Goal: Information Seeking & Learning: Understand process/instructions

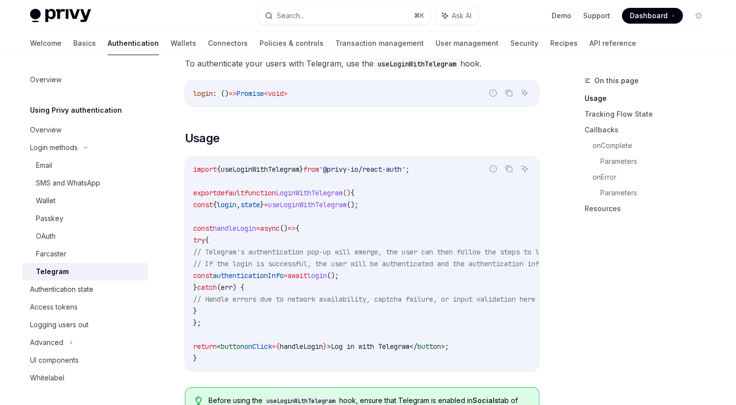
scroll to position [302, 0]
click at [267, 165] on span "useLoginWithTelegram" at bounding box center [260, 168] width 79 height 9
click at [292, 209] on code "import { useLoginWithTelegram } from '@privy-io/react-auth' ; export default fu…" at bounding box center [450, 263] width 515 height 201
drag, startPoint x: 200, startPoint y: 204, endPoint x: 443, endPoint y: 204, distance: 242.9
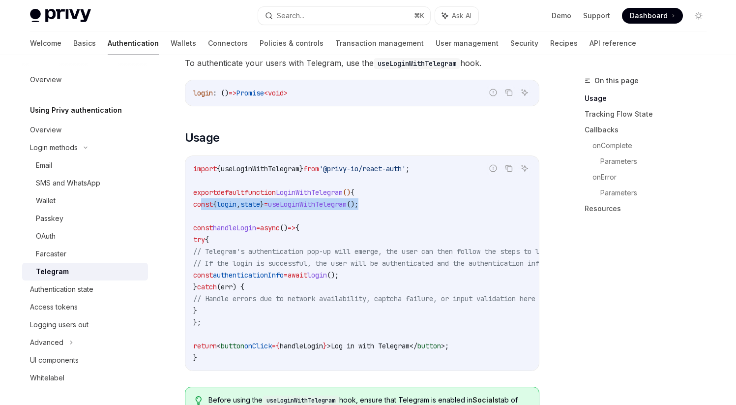
click at [444, 204] on code "import { useLoginWithTelegram } from '@privy-io/react-auth' ; export default fu…" at bounding box center [450, 263] width 515 height 201
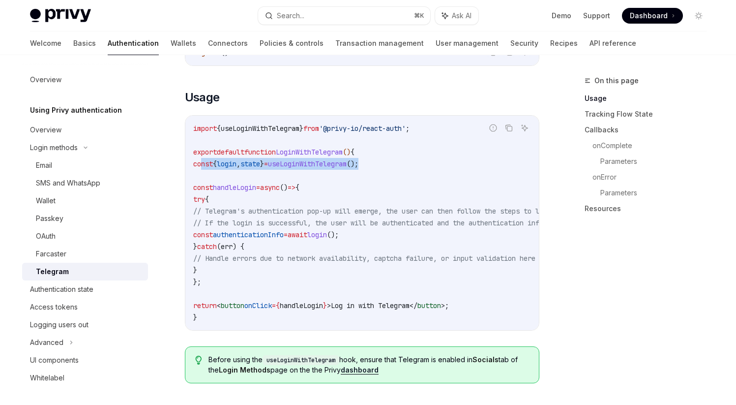
scroll to position [327, 0]
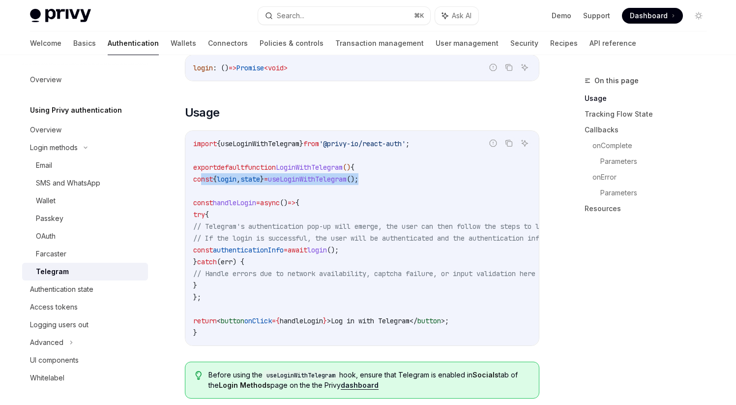
drag, startPoint x: 202, startPoint y: 201, endPoint x: 235, endPoint y: 287, distance: 92.6
click at [235, 287] on code "import { useLoginWithTelegram } from '@privy-io/react-auth' ; export default fu…" at bounding box center [450, 238] width 515 height 201
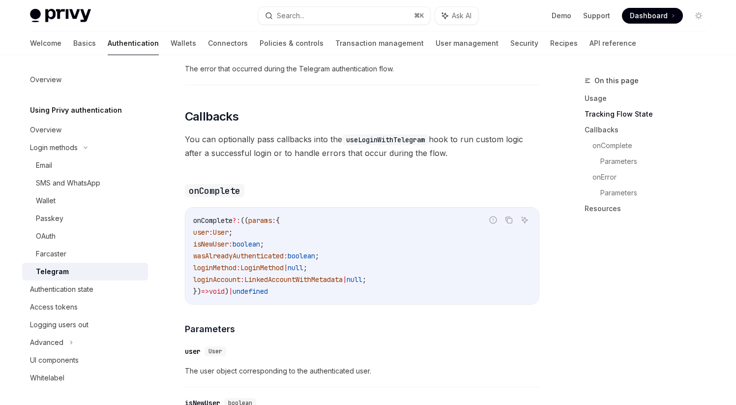
scroll to position [920, 0]
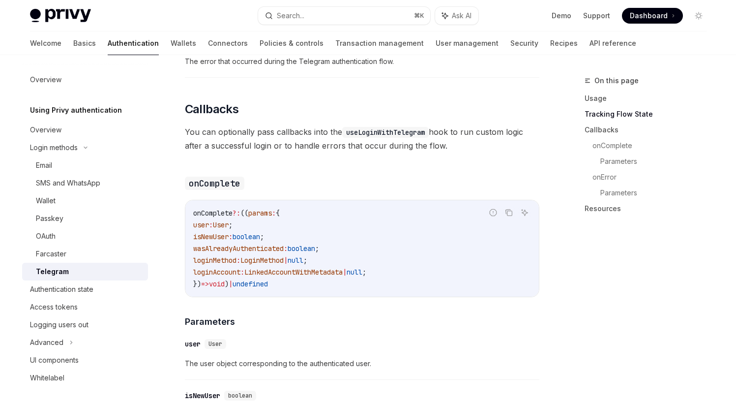
drag, startPoint x: 194, startPoint y: 217, endPoint x: 310, endPoint y: 283, distance: 133.9
click at [310, 283] on code "onComplete ?: (( params : { user : User ; isNewUser : boolean ; wasAlreadyAuthe…" at bounding box center [362, 248] width 338 height 83
drag, startPoint x: 195, startPoint y: 217, endPoint x: 330, endPoint y: 284, distance: 150.7
click at [331, 285] on code "onComplete ?: (( params : { user : User ; isNewUser : boolean ; wasAlreadyAuthe…" at bounding box center [362, 248] width 338 height 83
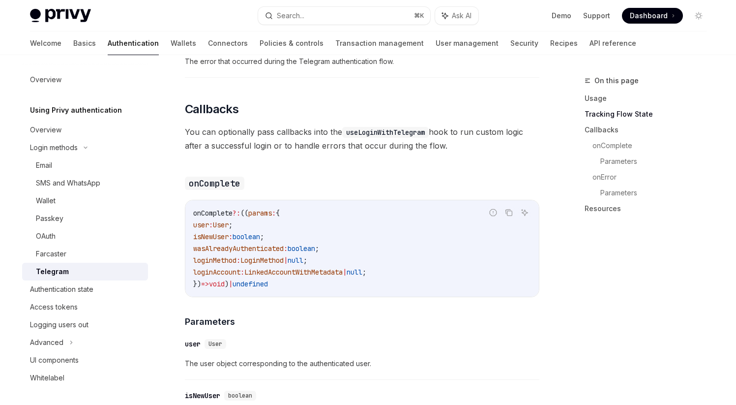
click at [330, 284] on code "onComplete ?: (( params : { user : User ; isNewUser : boolean ; wasAlreadyAuthe…" at bounding box center [362, 248] width 338 height 83
drag, startPoint x: 196, startPoint y: 218, endPoint x: 343, endPoint y: 297, distance: 166.6
click at [343, 297] on div "onComplete ?: (( params : { user : User ; isNewUser : boolean ; wasAlreadyAuthe…" at bounding box center [362, 248] width 354 height 96
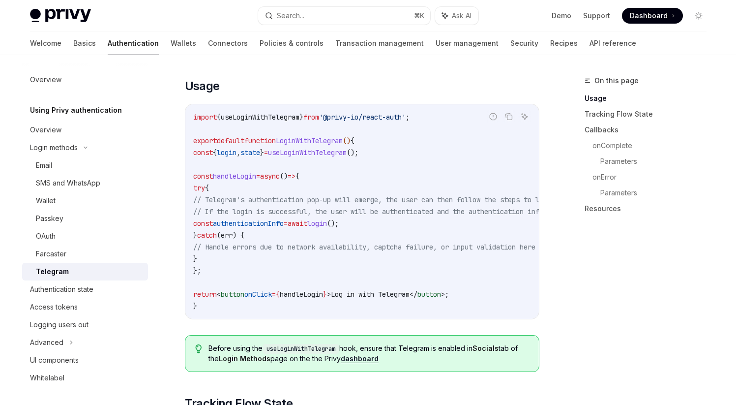
scroll to position [343, 0]
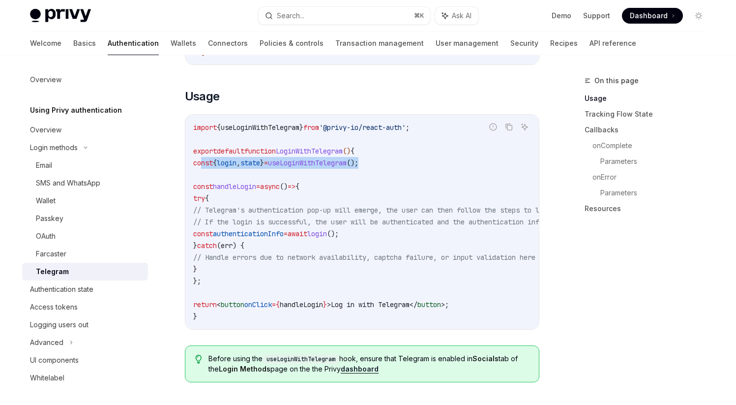
drag, startPoint x: 201, startPoint y: 162, endPoint x: 432, endPoint y: 162, distance: 231.1
click at [432, 162] on code "import { useLoginWithTelegram } from '@privy-io/react-auth' ; export default fu…" at bounding box center [450, 221] width 515 height 201
drag, startPoint x: 199, startPoint y: 163, endPoint x: 459, endPoint y: 163, distance: 259.7
click at [459, 163] on code "import { useLoginWithTelegram } from '@privy-io/react-auth' ; export default fu…" at bounding box center [450, 221] width 515 height 201
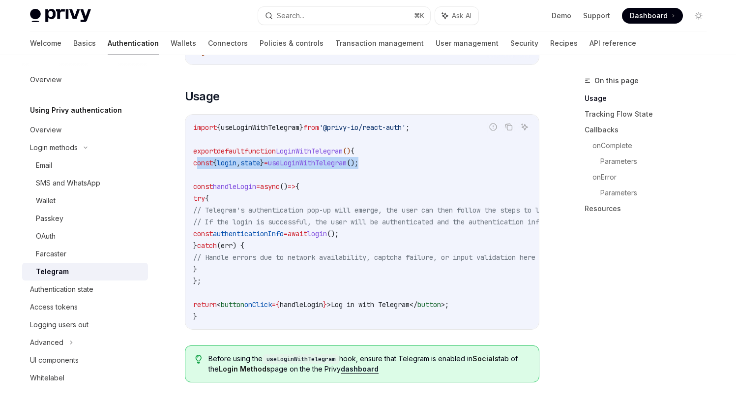
click at [411, 187] on code "import { useLoginWithTelegram } from '@privy-io/react-auth' ; export default fu…" at bounding box center [450, 221] width 515 height 201
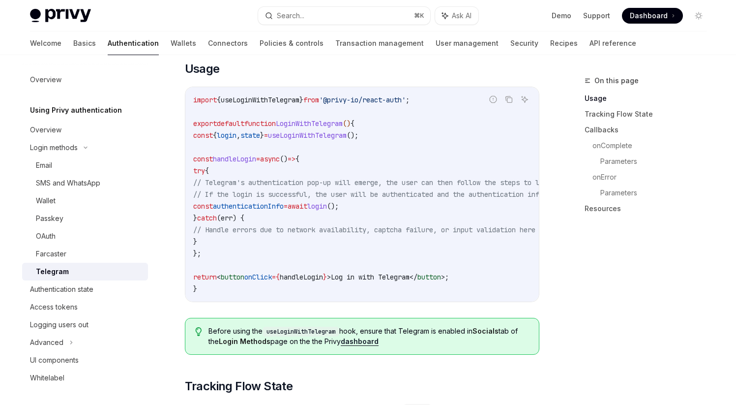
scroll to position [372, 0]
drag, startPoint x: 218, startPoint y: 207, endPoint x: 468, endPoint y: 207, distance: 250.3
click at [469, 207] on code "import { useLoginWithTelegram } from '@privy-io/react-auth' ; export default fu…" at bounding box center [450, 193] width 515 height 201
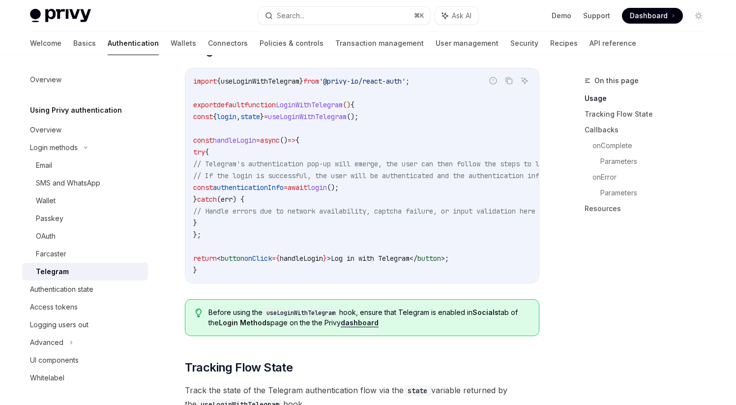
scroll to position [372, 0]
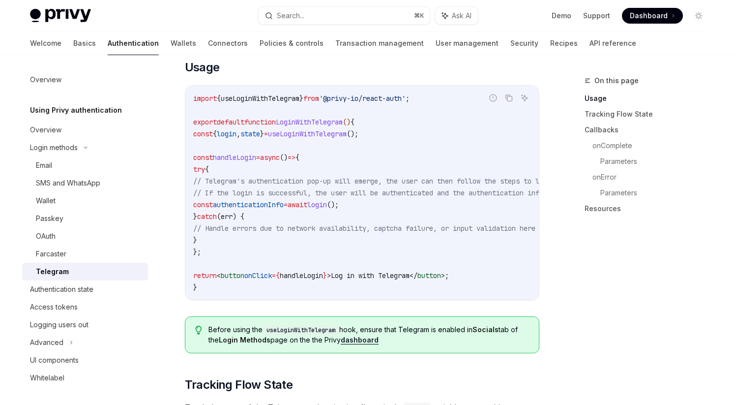
click at [340, 132] on span "useLoginWithTelegram" at bounding box center [307, 133] width 79 height 9
copy span "useLoginWithTelegram"
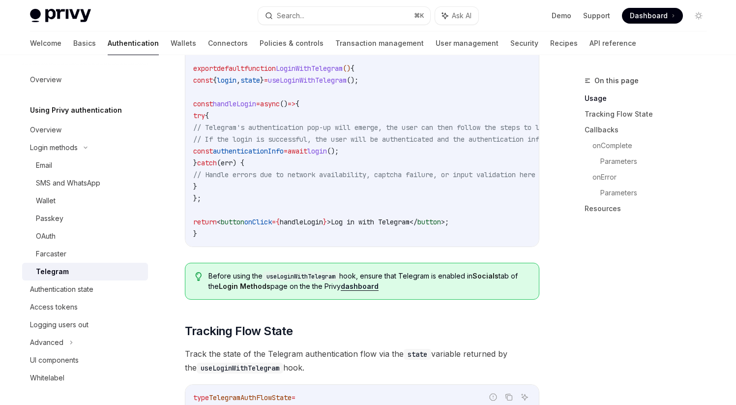
scroll to position [416, 0]
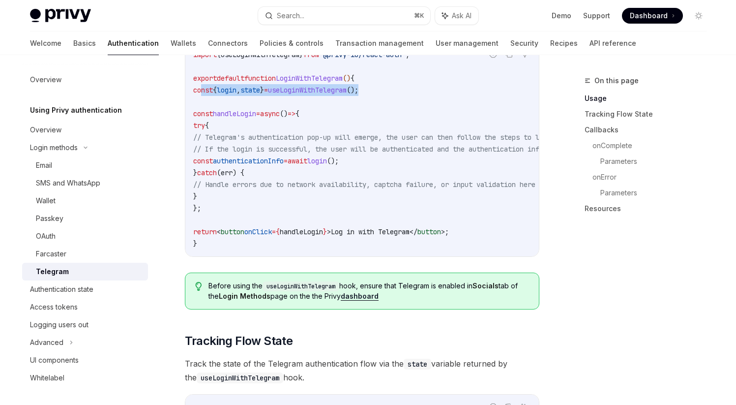
drag, startPoint x: 201, startPoint y: 90, endPoint x: 422, endPoint y: 90, distance: 220.8
click at [422, 90] on code "import { useLoginWithTelegram } from '@privy-io/react-auth' ; export default fu…" at bounding box center [450, 149] width 515 height 201
click at [385, 106] on code "import { useLoginWithTelegram } from '@privy-io/react-auth' ; export default fu…" at bounding box center [450, 149] width 515 height 201
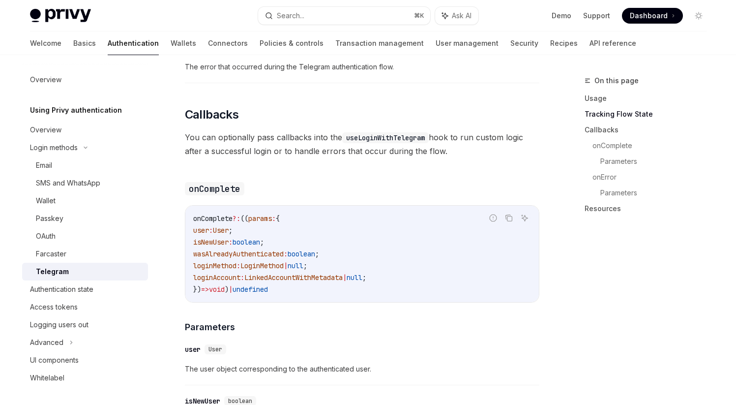
scroll to position [931, 0]
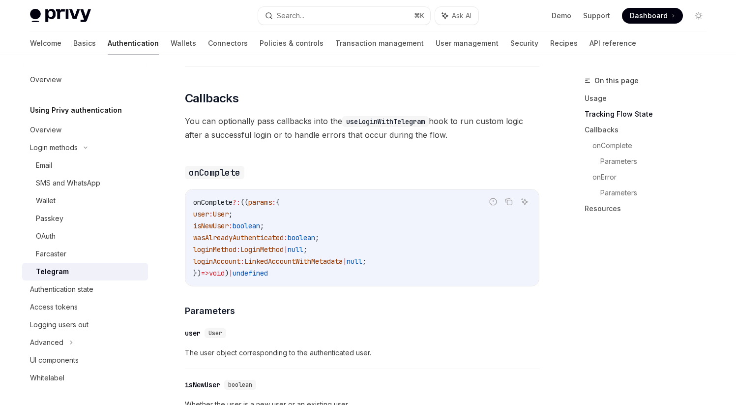
drag, startPoint x: 256, startPoint y: 125, endPoint x: 455, endPoint y: 138, distance: 199.6
click at [455, 138] on span "You can optionally pass callbacks into the useLoginWithTelegram hook to run cus…" at bounding box center [362, 128] width 355 height 28
click at [337, 131] on span "You can optionally pass callbacks into the useLoginWithTelegram hook to run cus…" at bounding box center [362, 128] width 355 height 28
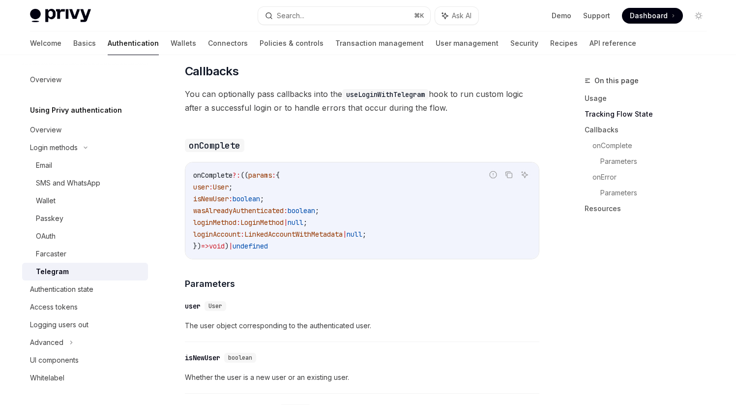
scroll to position [965, 0]
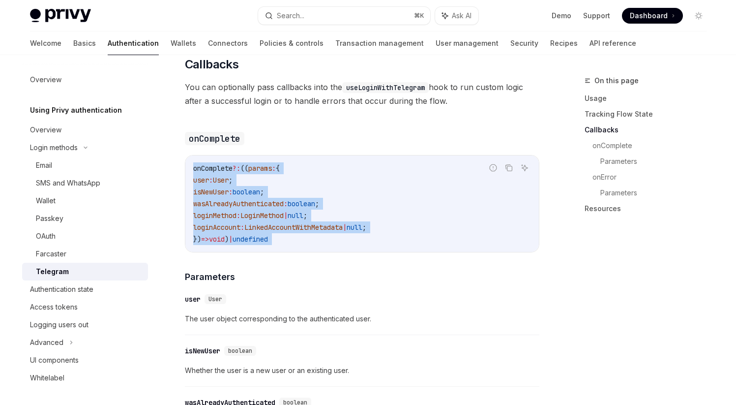
drag, startPoint x: 194, startPoint y: 173, endPoint x: 319, endPoint y: 256, distance: 150.3
click at [319, 256] on div "To authenticate your users with [PERSON_NAME]’s out of the box UIs, check out U…" at bounding box center [362, 96] width 355 height 1496
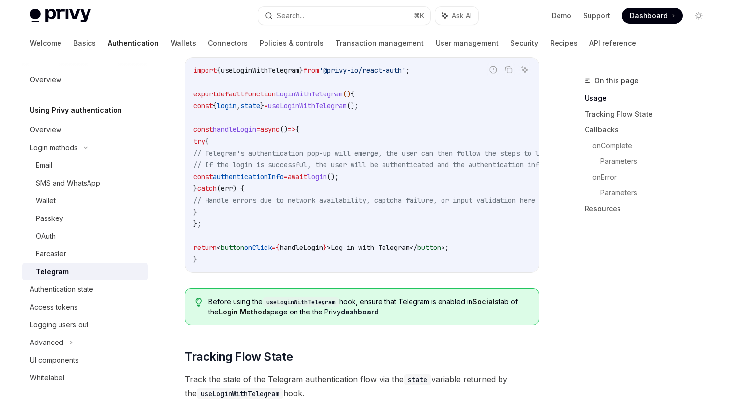
scroll to position [400, 0]
drag, startPoint x: 218, startPoint y: 177, endPoint x: 398, endPoint y: 177, distance: 180.0
click at [398, 177] on code "import { useLoginWithTelegram } from '@privy-io/react-auth' ; export default fu…" at bounding box center [450, 165] width 515 height 201
drag, startPoint x: 267, startPoint y: 152, endPoint x: 396, endPoint y: 158, distance: 129.0
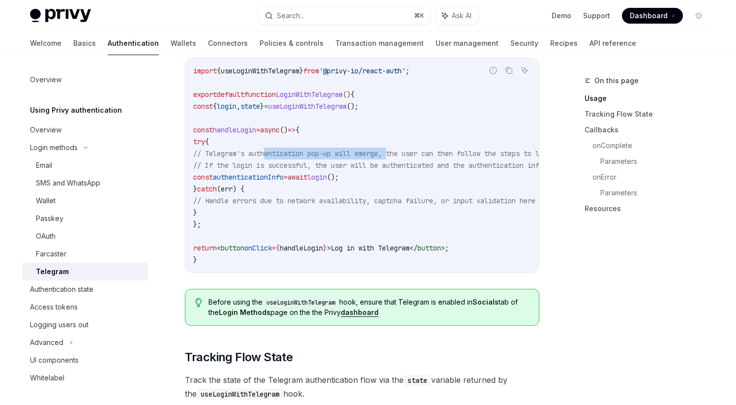
click at [396, 158] on code "import { useLoginWithTelegram } from '@privy-io/react-auth' ; export default fu…" at bounding box center [450, 165] width 515 height 201
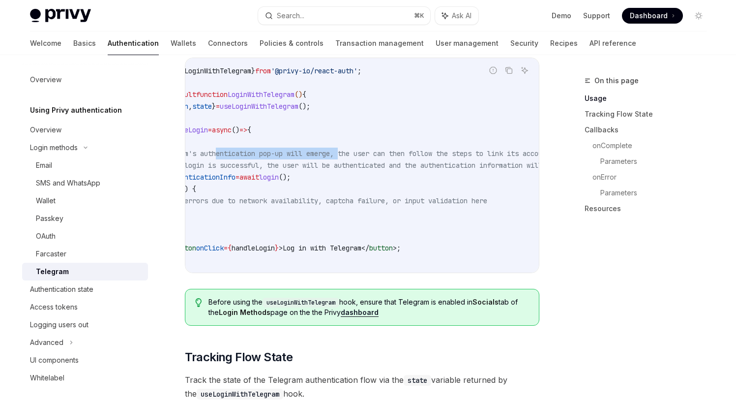
scroll to position [0, 0]
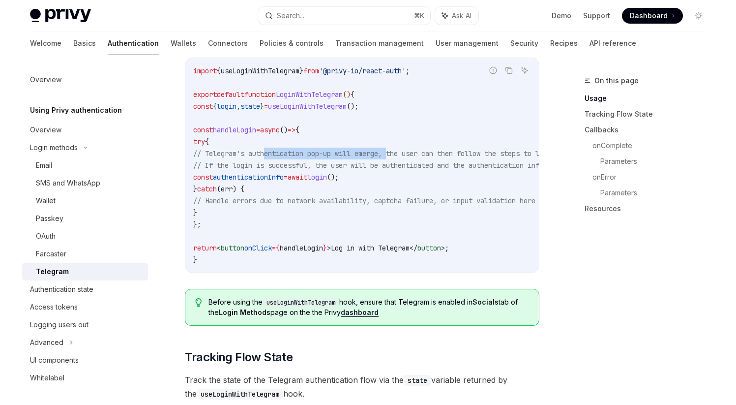
drag, startPoint x: 217, startPoint y: 178, endPoint x: 388, endPoint y: 178, distance: 170.2
click at [388, 178] on code "import { useLoginWithTelegram } from '@privy-io/react-auth' ; export default fu…" at bounding box center [450, 165] width 515 height 201
drag, startPoint x: 219, startPoint y: 179, endPoint x: 450, endPoint y: 177, distance: 230.7
click at [450, 177] on code "import { useLoginWithTelegram } from '@privy-io/react-auth' ; export default fu…" at bounding box center [450, 165] width 515 height 201
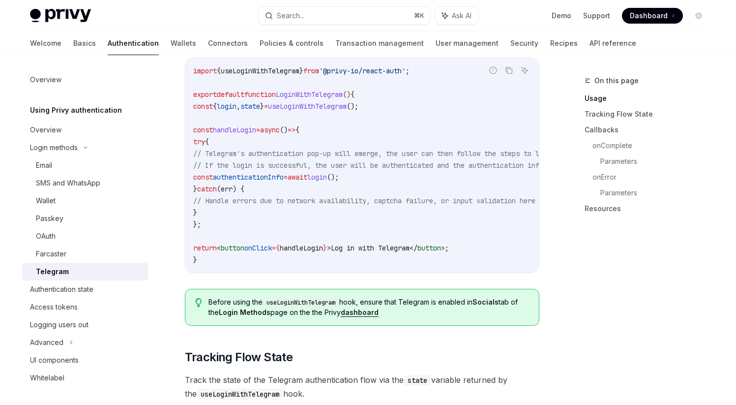
click at [450, 177] on code "import { useLoginWithTelegram } from '@privy-io/react-auth' ; export default fu…" at bounding box center [450, 165] width 515 height 201
drag, startPoint x: 217, startPoint y: 178, endPoint x: 422, endPoint y: 178, distance: 205.1
click at [422, 178] on code "import { useLoginWithTelegram } from '@privy-io/react-auth' ; export default fu…" at bounding box center [450, 165] width 515 height 201
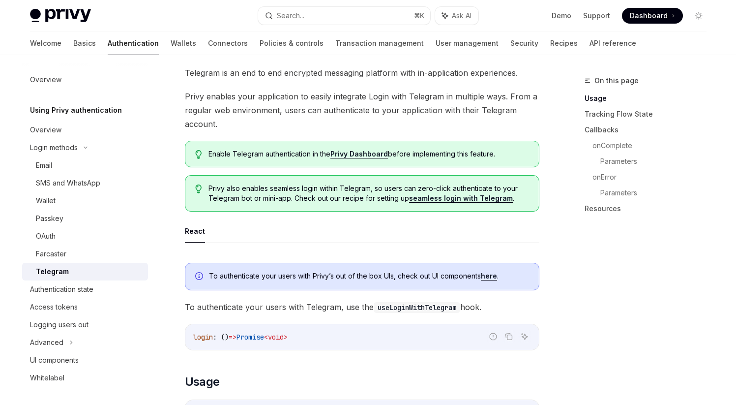
scroll to position [58, 0]
